Goal: Task Accomplishment & Management: Manage account settings

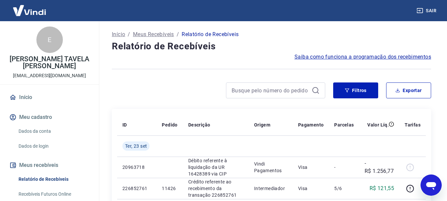
click at [28, 96] on link "Início" at bounding box center [49, 97] width 83 height 15
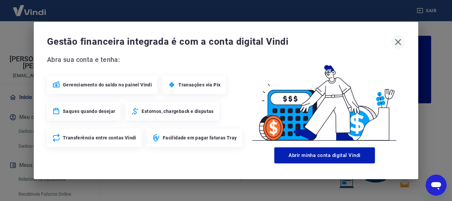
click at [398, 41] on icon "button" at bounding box center [398, 42] width 11 height 11
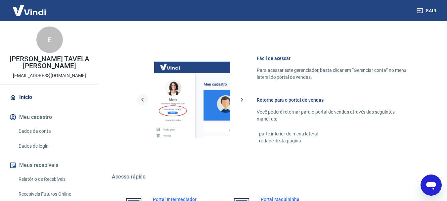
scroll to position [411, 0]
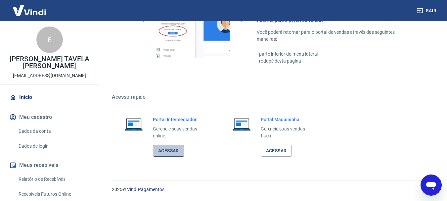
click at [165, 155] on link "Acessar" at bounding box center [168, 151] width 31 height 12
drag, startPoint x: 49, startPoint y: 175, endPoint x: 220, endPoint y: 199, distance: 172.4
click at [49, 175] on link "Relatório de Recebíveis" at bounding box center [53, 179] width 75 height 14
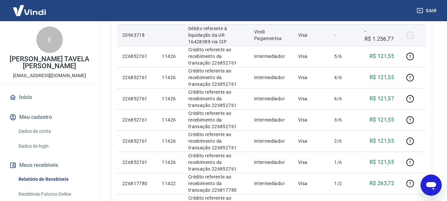
scroll to position [132, 0]
